Goal: Task Accomplishment & Management: Use online tool/utility

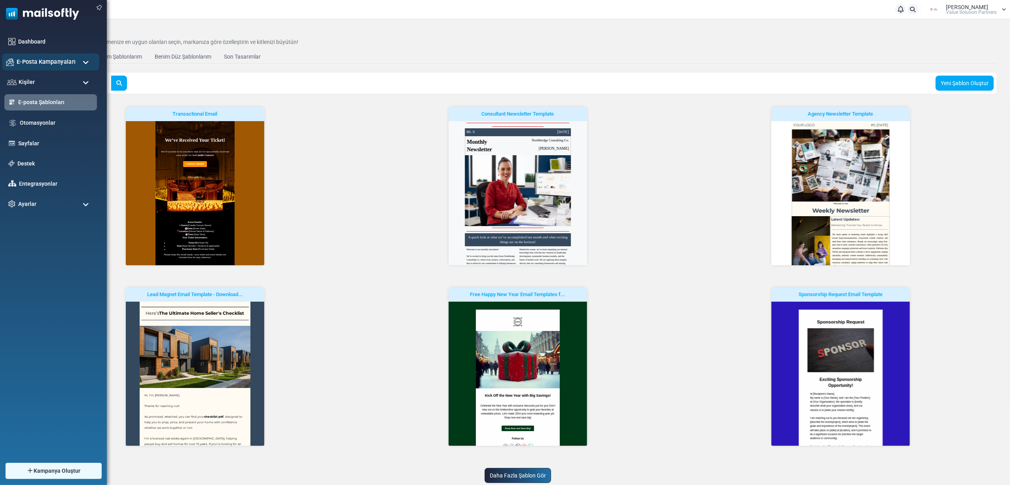
click at [28, 62] on span "E-Posta Kampanyaları" at bounding box center [46, 61] width 59 height 9
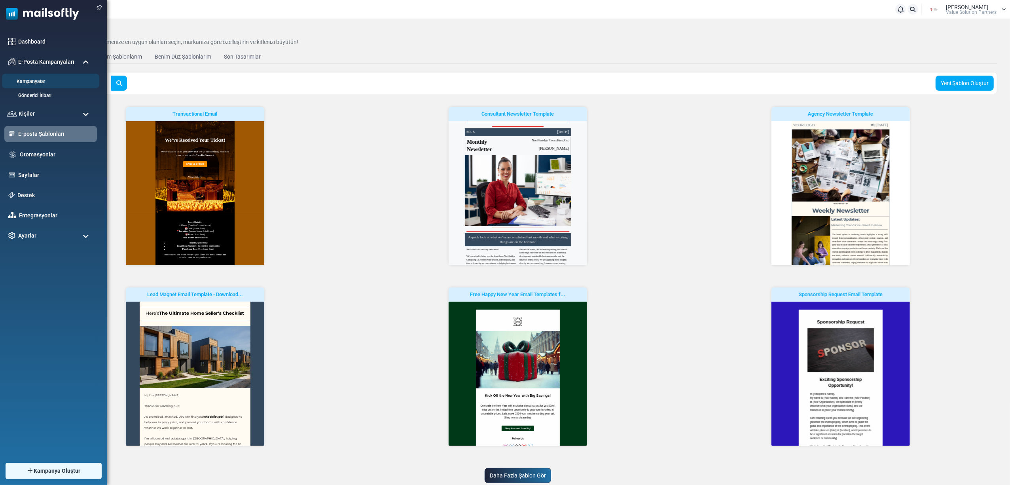
click at [36, 80] on link "Kampanyalar" at bounding box center [49, 82] width 95 height 8
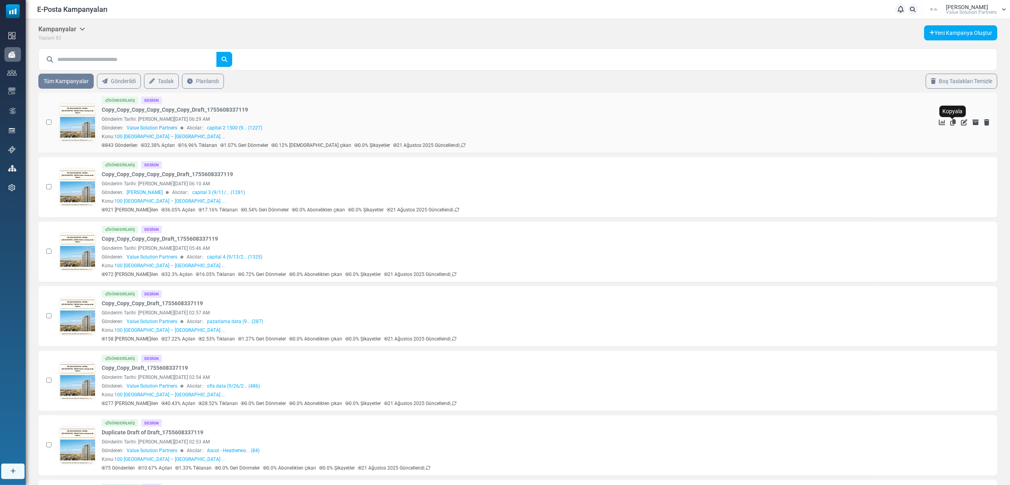
click at [951, 122] on icon "Kopyala" at bounding box center [954, 122] width 6 height 6
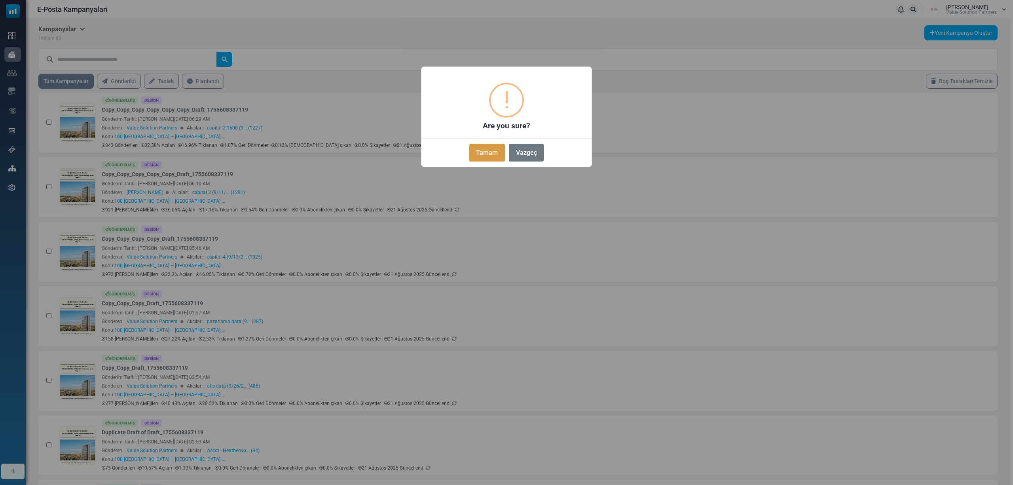
click at [476, 152] on button "Tamam" at bounding box center [487, 153] width 36 height 18
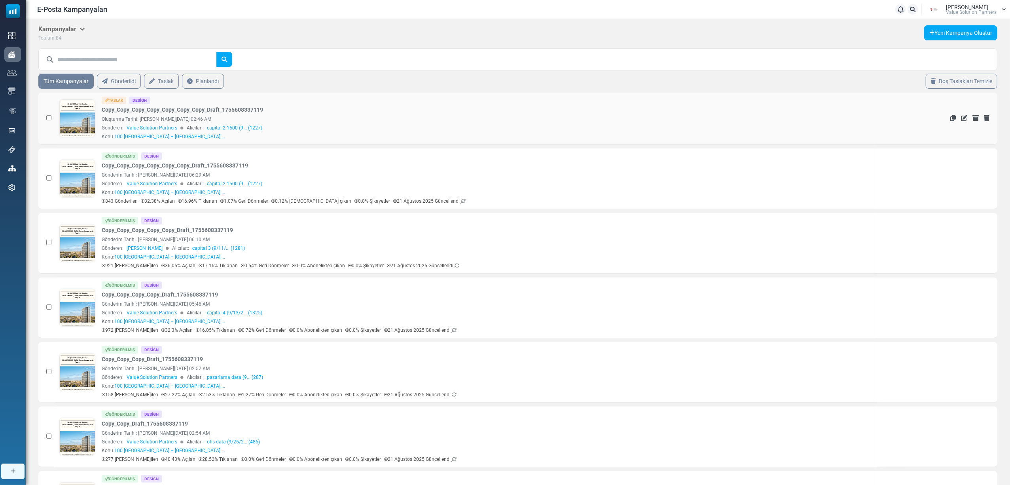
click at [84, 119] on link at bounding box center [78, 141] width 36 height 82
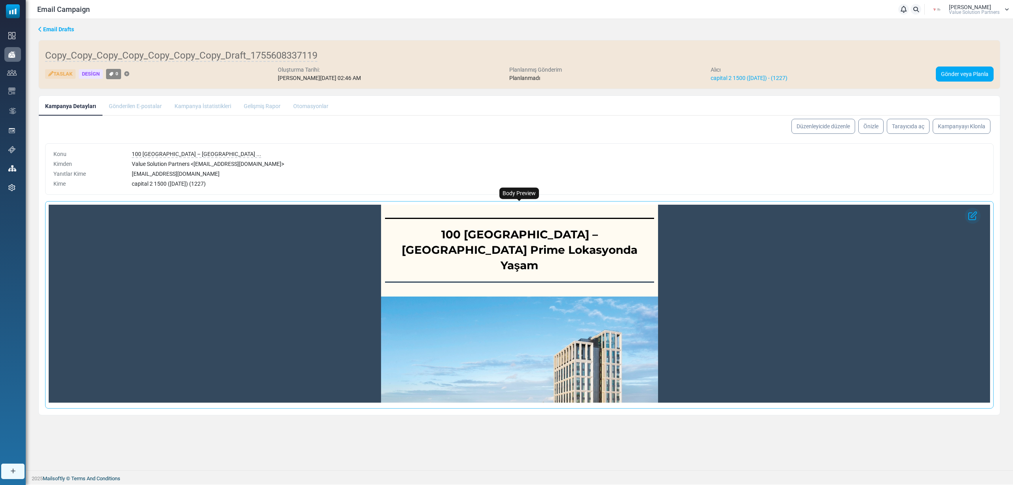
click at [555, 237] on strong "100 [GEOGRAPHIC_DATA] – [GEOGRAPHIC_DATA] Prime Lokasyonda Yaşam" at bounding box center [520, 250] width 236 height 44
click at [831, 123] on link "Düzenleyicide düzenle" at bounding box center [823, 126] width 67 height 16
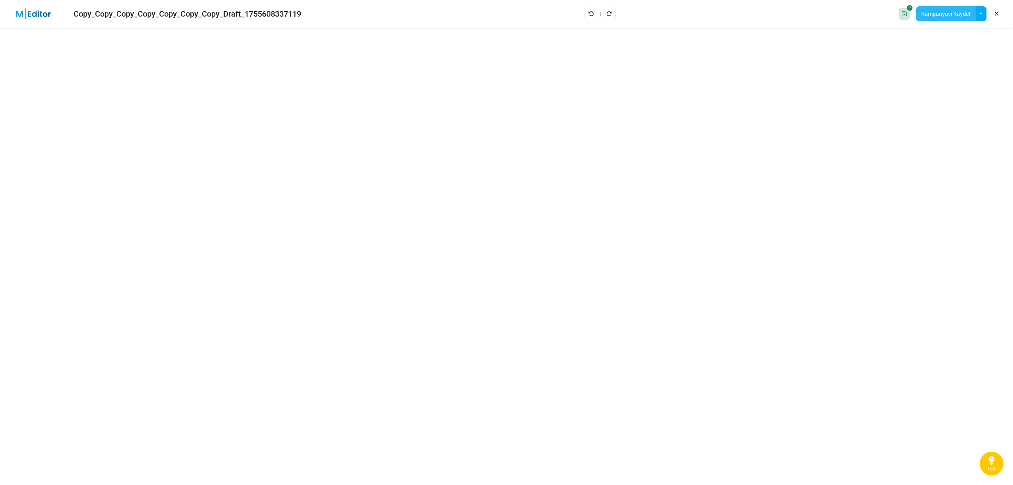
click at [951, 17] on button "Kampanyayı Kaydet" at bounding box center [946, 13] width 60 height 15
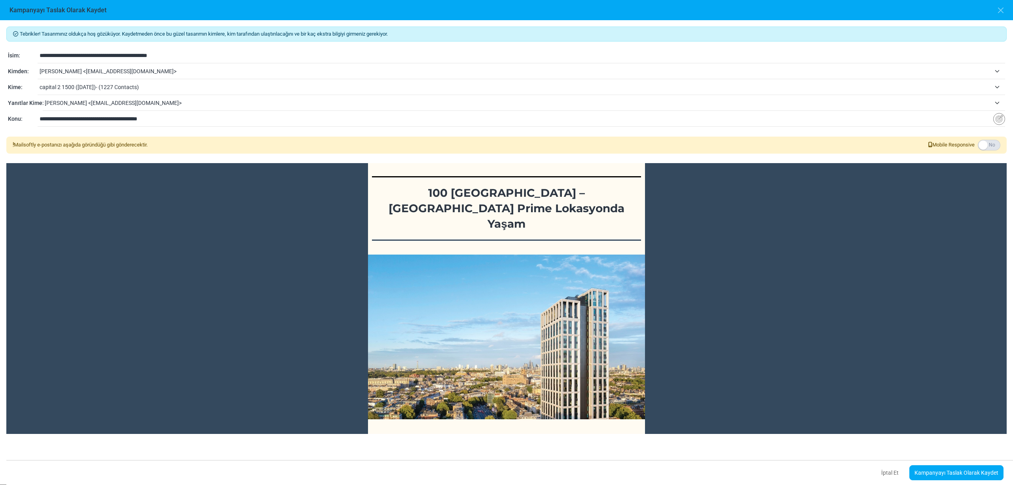
click at [121, 68] on span "[PERSON_NAME] <[EMAIL_ADDRESS][DOMAIN_NAME]>" at bounding box center [515, 70] width 951 height 9
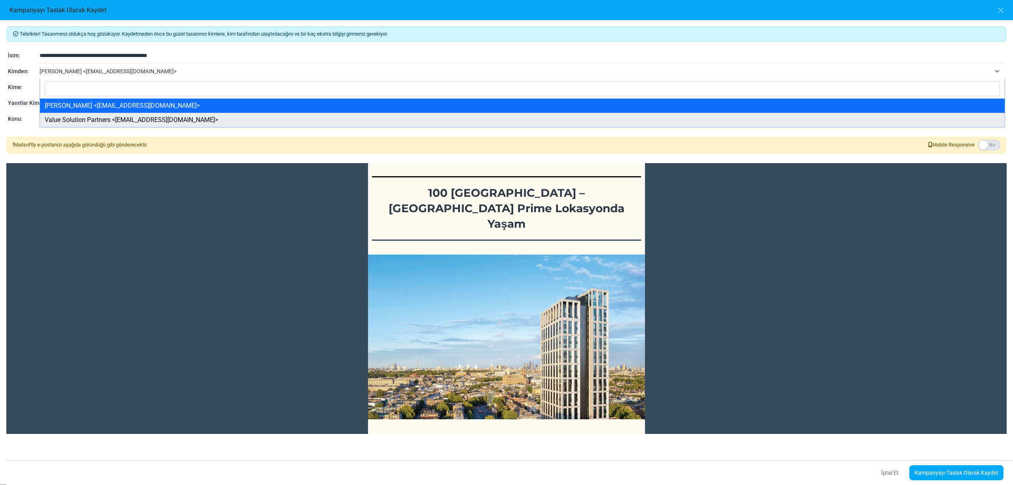
select select "****"
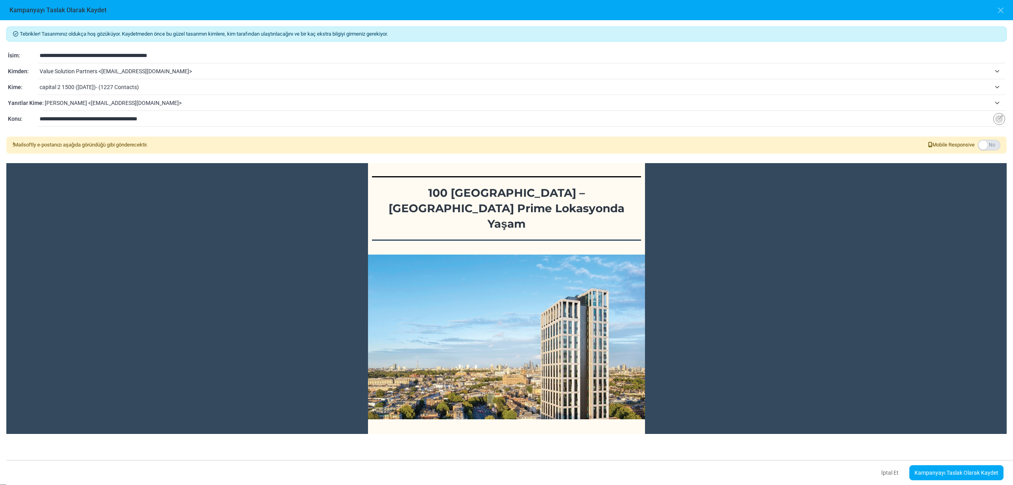
click at [105, 84] on span "capital 2 1500 ([DATE])- (1227 Contacts)" at bounding box center [515, 86] width 951 height 9
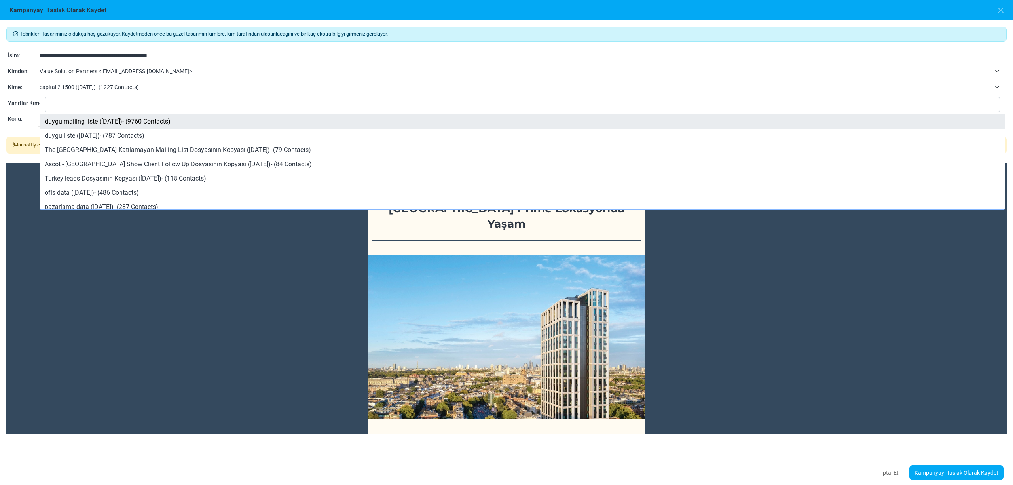
select select "*****"
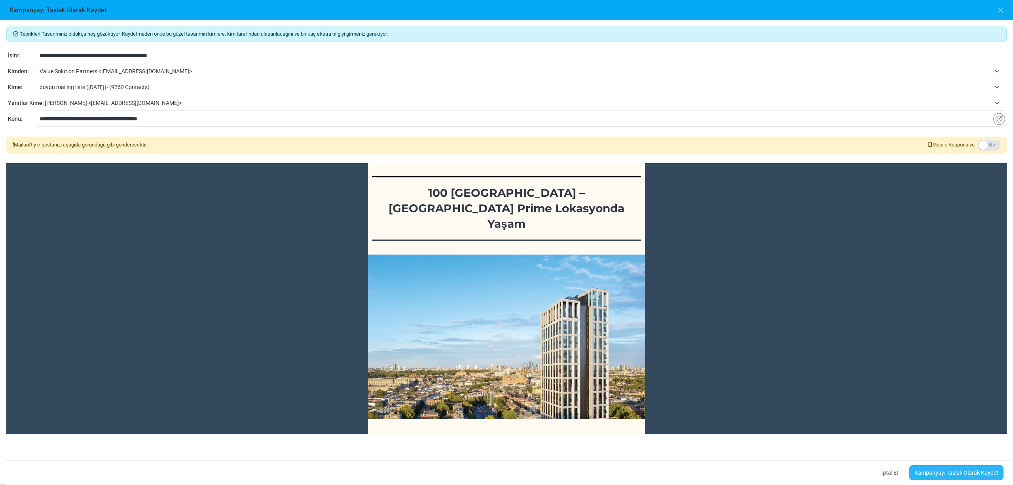
click at [955, 470] on link "Kampanyayı Taslak Olarak Kaydet" at bounding box center [957, 472] width 94 height 15
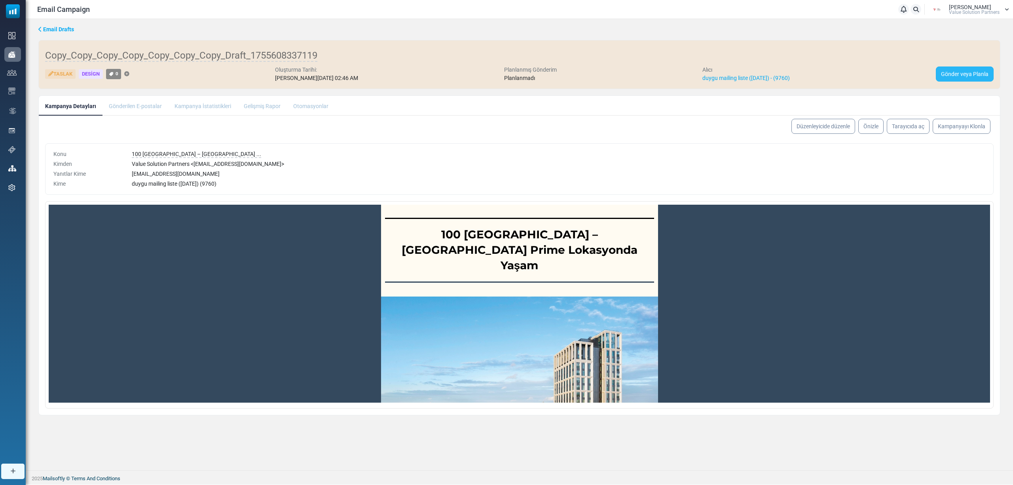
click at [974, 75] on link "Gönder veya Planla" at bounding box center [965, 73] width 58 height 15
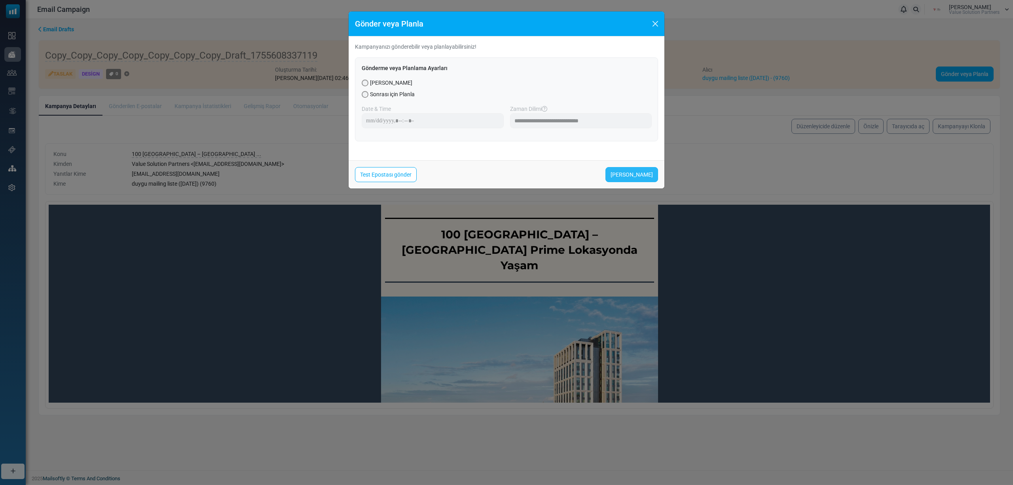
click at [625, 180] on link "[PERSON_NAME]" at bounding box center [632, 174] width 53 height 15
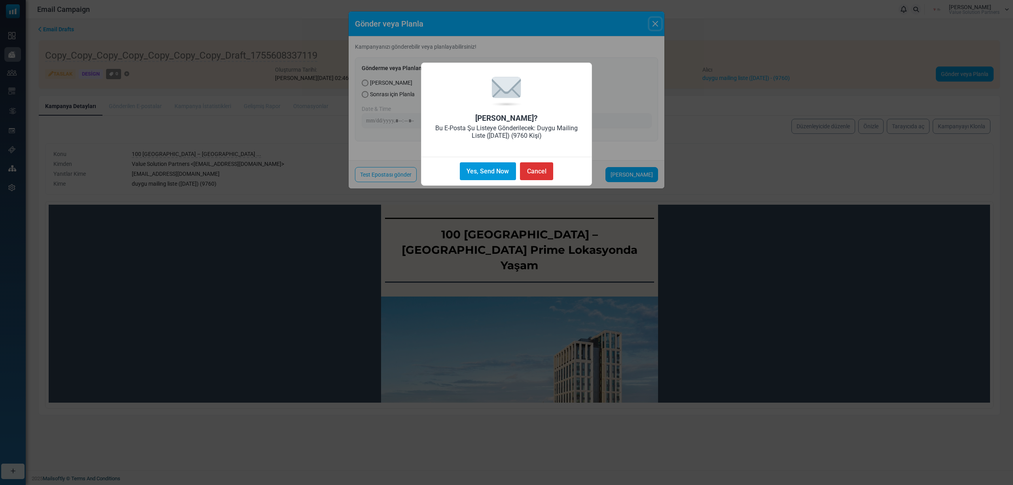
click at [490, 169] on button "Yes, Send Now" at bounding box center [488, 171] width 56 height 18
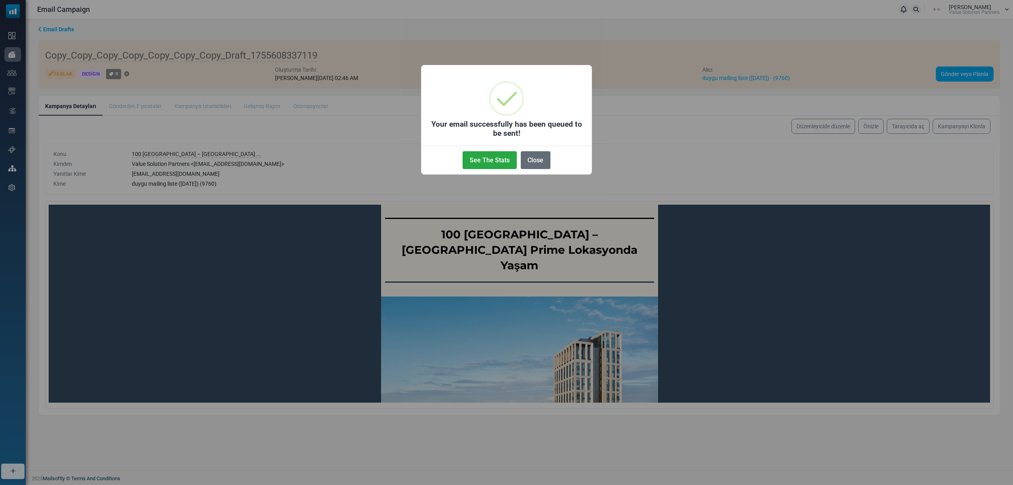
click at [540, 161] on button "Close" at bounding box center [536, 160] width 30 height 18
